Goal: Task Accomplishment & Management: Use online tool/utility

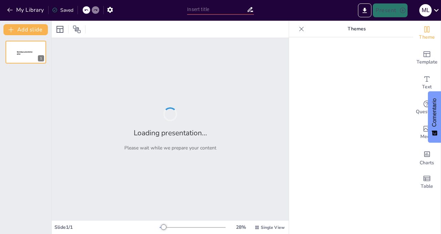
type input "Tipos de Comunicación y su Relevancia en las Organizaciones"
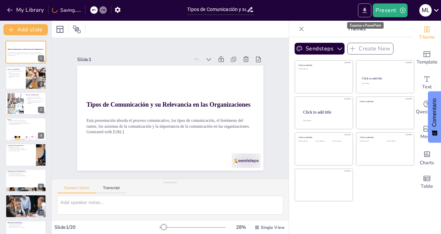
click at [364, 12] on icon "Export to PowerPoint" at bounding box center [365, 10] width 4 height 5
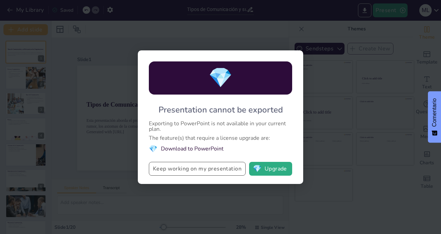
click at [219, 170] on button "Keep working on my presentation" at bounding box center [197, 169] width 97 height 14
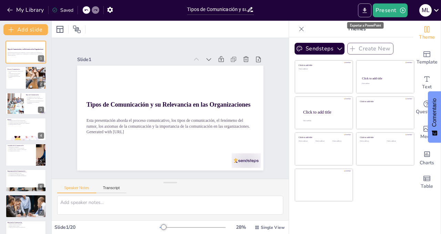
click at [366, 8] on icon "Export to PowerPoint" at bounding box center [365, 10] width 4 height 5
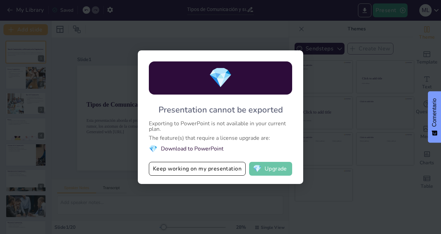
click at [268, 170] on button "💎 Upgrade" at bounding box center [270, 169] width 43 height 14
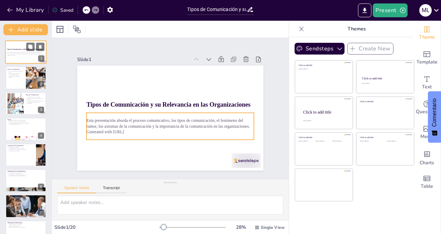
click at [26, 55] on p "Generated with [URL]" at bounding box center [25, 54] width 37 height 1
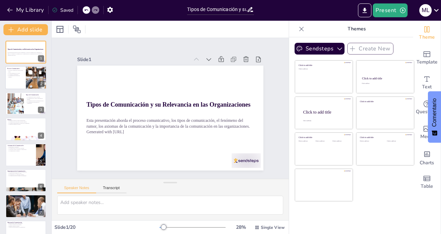
click at [23, 71] on p "El proceso comunicativo implica varios pasos." at bounding box center [15, 71] width 17 height 2
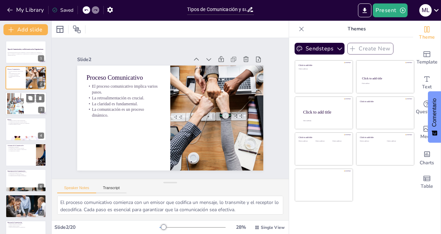
click at [21, 103] on div at bounding box center [15, 103] width 31 height 21
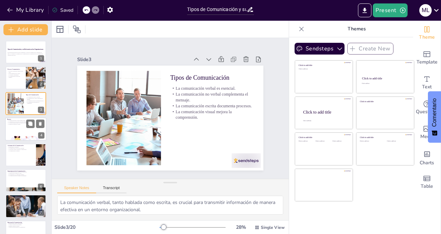
click at [19, 127] on div at bounding box center [25, 128] width 41 height 23
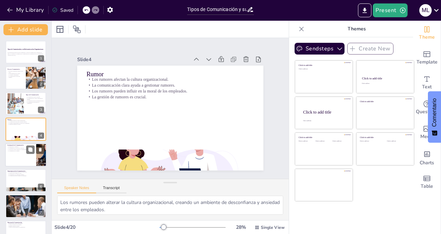
click at [20, 156] on div at bounding box center [25, 154] width 41 height 23
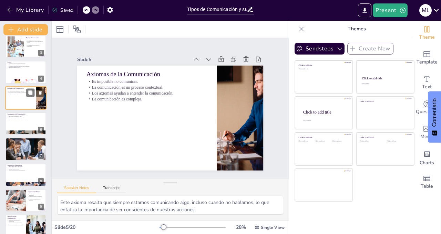
scroll to position [59, 0]
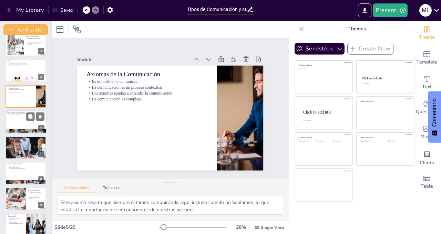
click at [17, 122] on div at bounding box center [25, 121] width 41 height 23
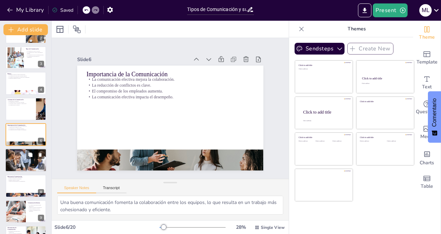
click at [19, 162] on div at bounding box center [25, 160] width 41 height 23
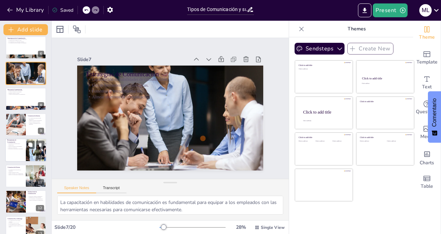
click at [17, 150] on div at bounding box center [25, 150] width 41 height 23
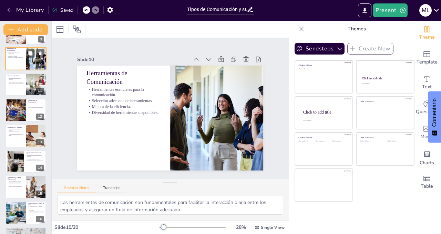
scroll to position [224, 0]
click at [16, 114] on div at bounding box center [15, 109] width 35 height 23
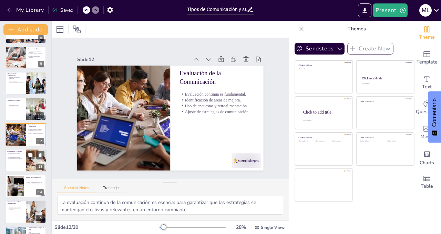
click at [17, 159] on p "Comunicación bidireccional involucra al equipo." at bounding box center [15, 158] width 17 height 2
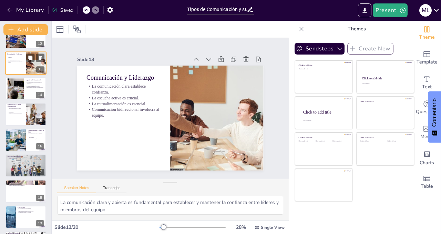
click at [17, 159] on p "Selección de herramientas adecuadas." at bounding box center [26, 159] width 37 height 1
type textarea "La planificación adecuada de proyectos de comunicación es esencial para garanti…"
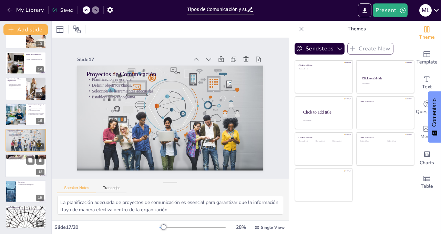
click at [17, 166] on div at bounding box center [25, 165] width 41 height 23
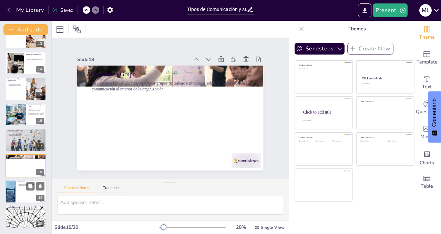
click at [17, 191] on div at bounding box center [25, 191] width 41 height 23
type textarea "La comunicación es un [PERSON_NAME] esencial en cualquier organización, influye…"
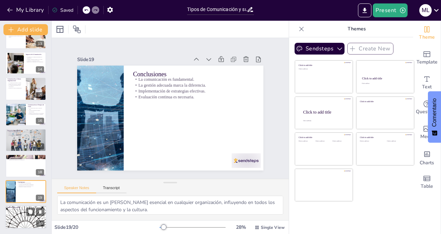
click at [18, 220] on div at bounding box center [25, 216] width 41 height 23
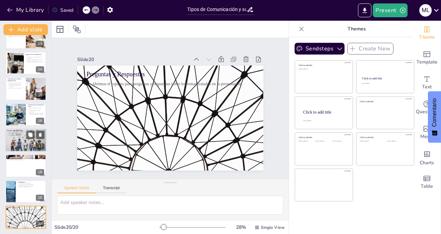
click at [14, 141] on div at bounding box center [25, 139] width 42 height 23
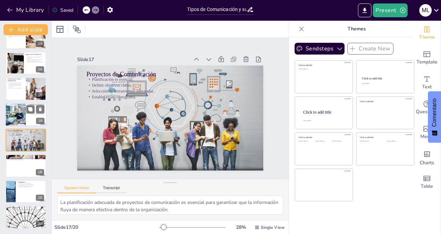
click at [14, 111] on div at bounding box center [15, 114] width 47 height 23
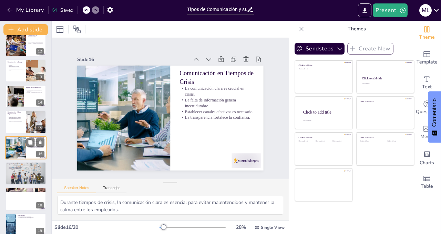
scroll to position [288, 0]
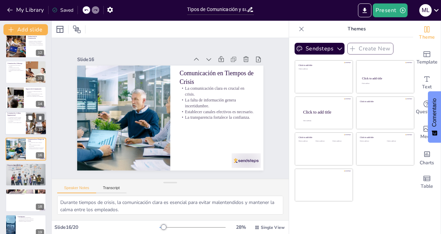
click at [16, 124] on div at bounding box center [25, 123] width 41 height 23
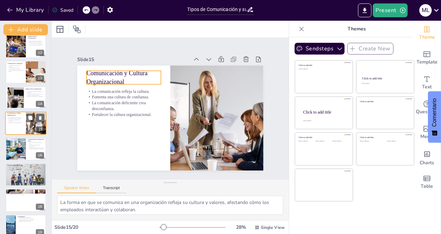
scroll to position [276, 0]
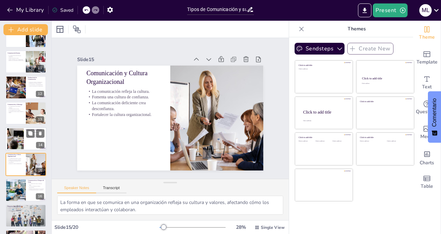
click at [17, 136] on div at bounding box center [15, 138] width 37 height 21
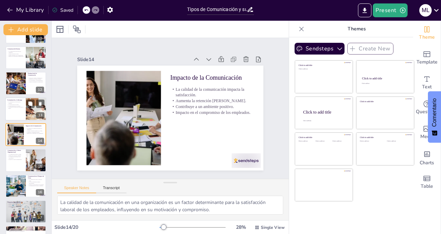
click at [15, 111] on div at bounding box center [25, 108] width 41 height 23
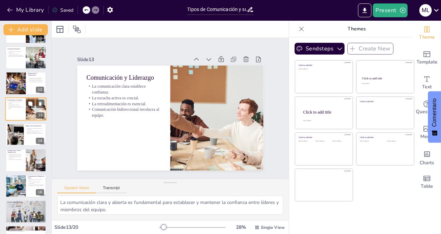
scroll to position [225, 0]
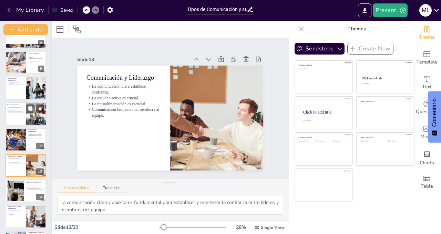
click at [15, 114] on div at bounding box center [25, 113] width 41 height 23
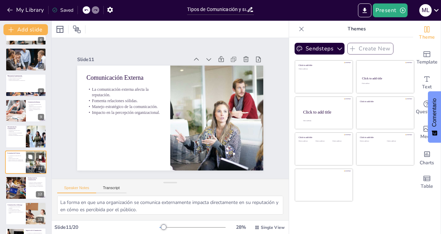
click at [15, 114] on div at bounding box center [16, 110] width 74 height 23
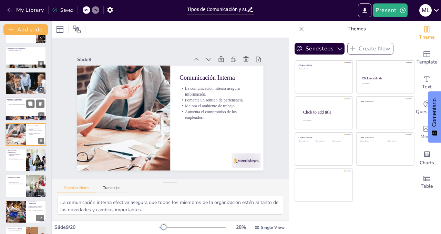
click at [17, 120] on div "Barreras de Comunicación Existen barreras físicas y psicológicas. La falta de c…" at bounding box center [25, 108] width 41 height 23
type textarea "Las barreras pueden ser tanto físicas, como la distancia, como psicológicas, qu…"
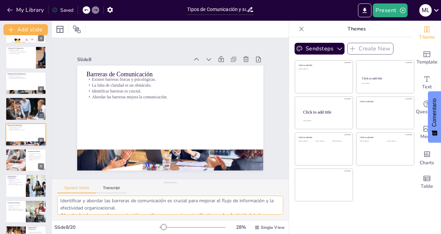
scroll to position [45, 0]
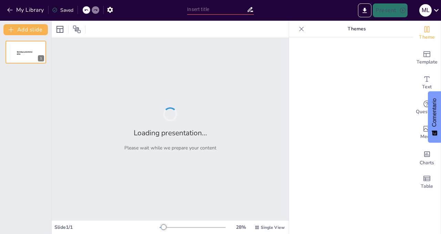
type input "Tipos de Comunicación y su Relevancia en las Organizaciones"
